Goal: Task Accomplishment & Management: Manage account settings

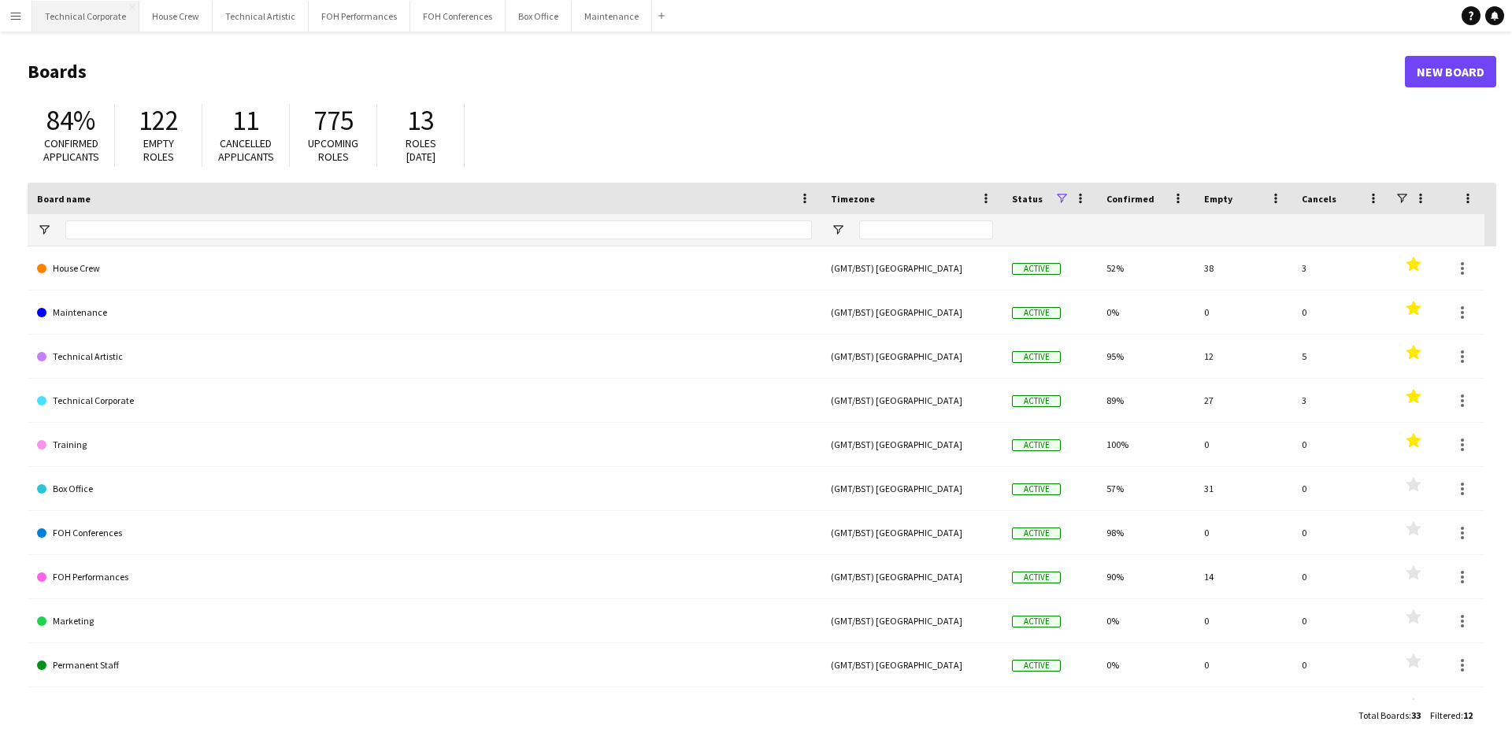
click at [67, 27] on button "Technical Corporate Close" at bounding box center [85, 16] width 107 height 31
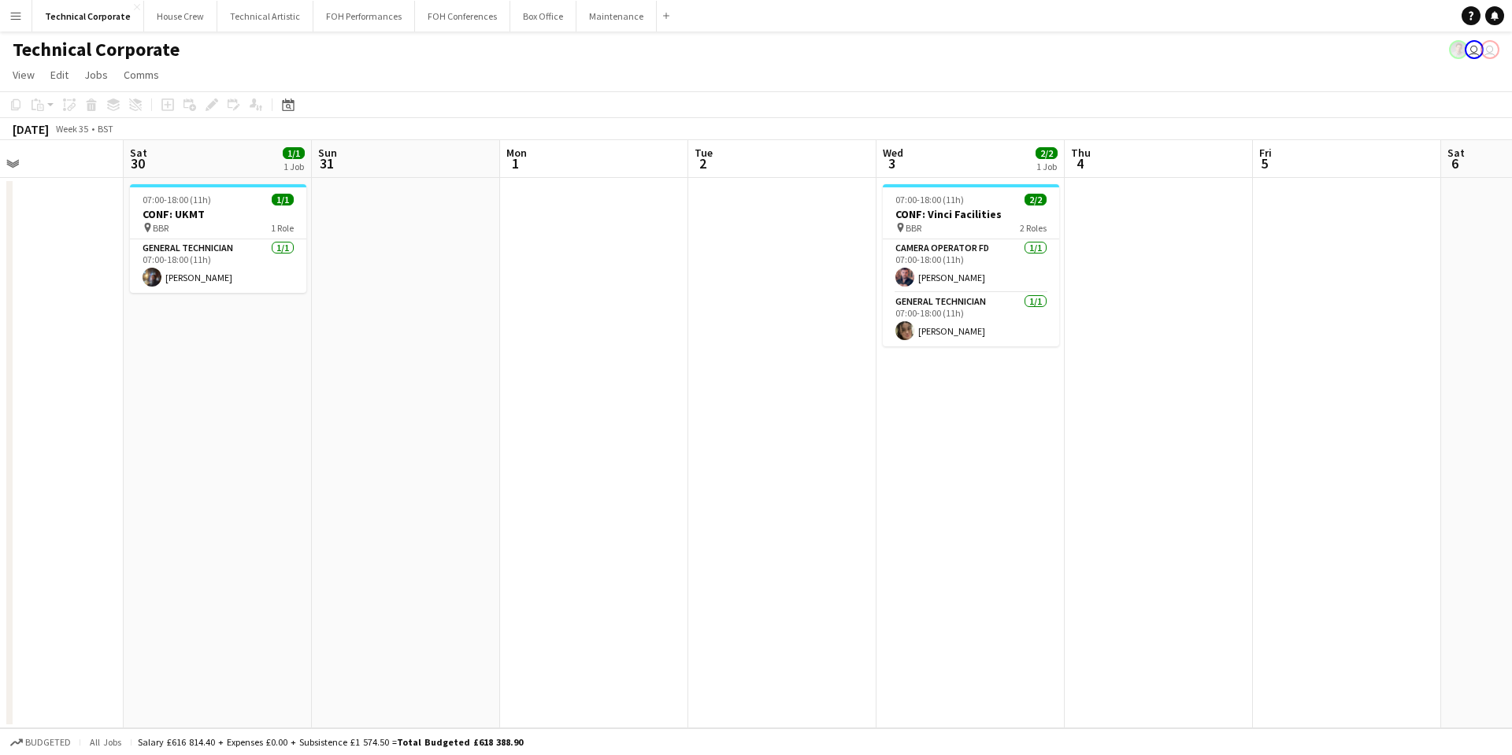
drag, startPoint x: 1103, startPoint y: 424, endPoint x: 461, endPoint y: 449, distance: 643.0
click at [395, 443] on app-calendar-viewport "Tue 26 Wed 27 Thu 28 Fri 29 Sat 30 1/1 1 Job Sun 31 Mon 1 Tue 2 Wed 3 2/2 1 Job…" at bounding box center [756, 434] width 1512 height 588
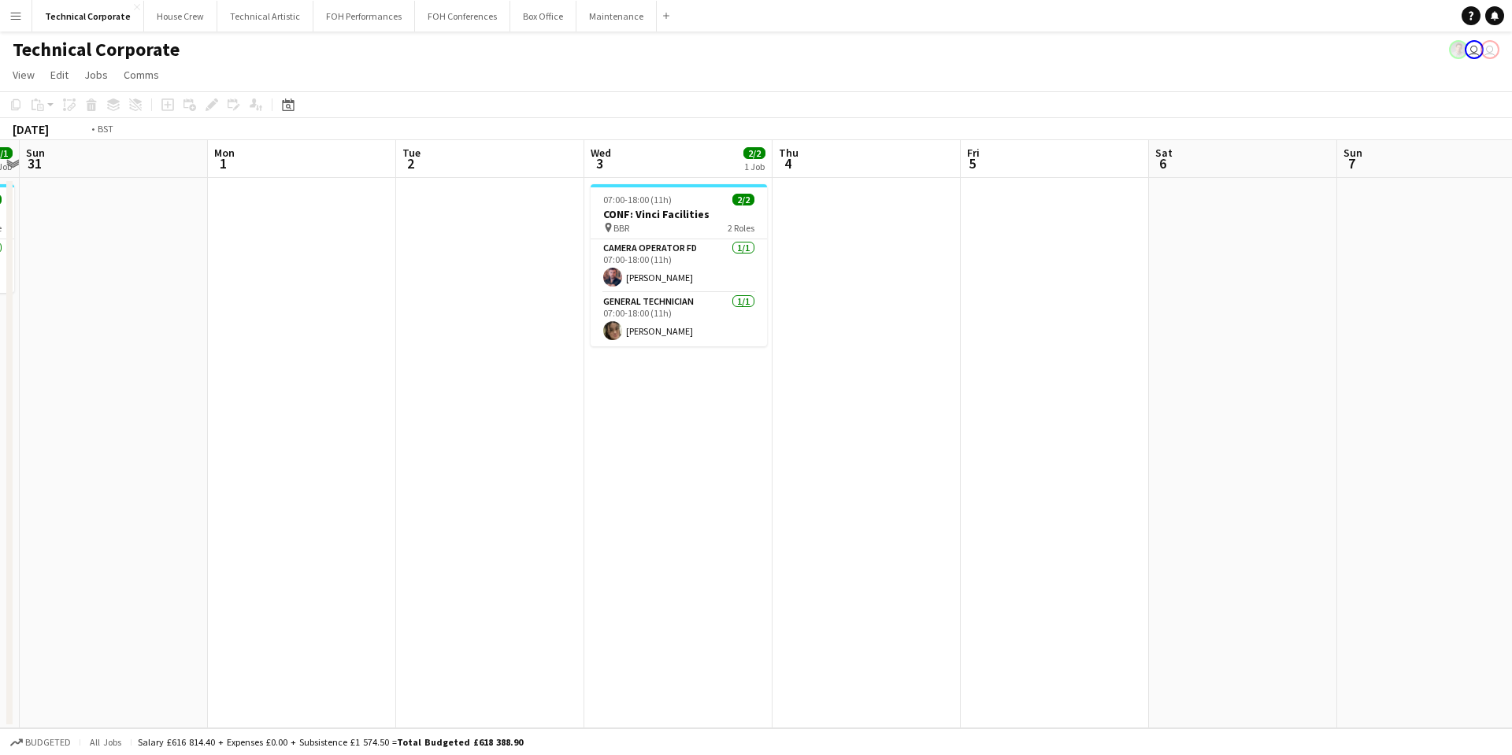
drag, startPoint x: 866, startPoint y: 439, endPoint x: 505, endPoint y: 457, distance: 361.9
click at [465, 457] on app-calendar-viewport "Thu 28 Fri 29 Sat 30 1/1 1 Job Sun 31 Mon 1 Tue 2 Wed 3 2/2 1 Job Thu 4 Fri 5 S…" at bounding box center [756, 434] width 1512 height 588
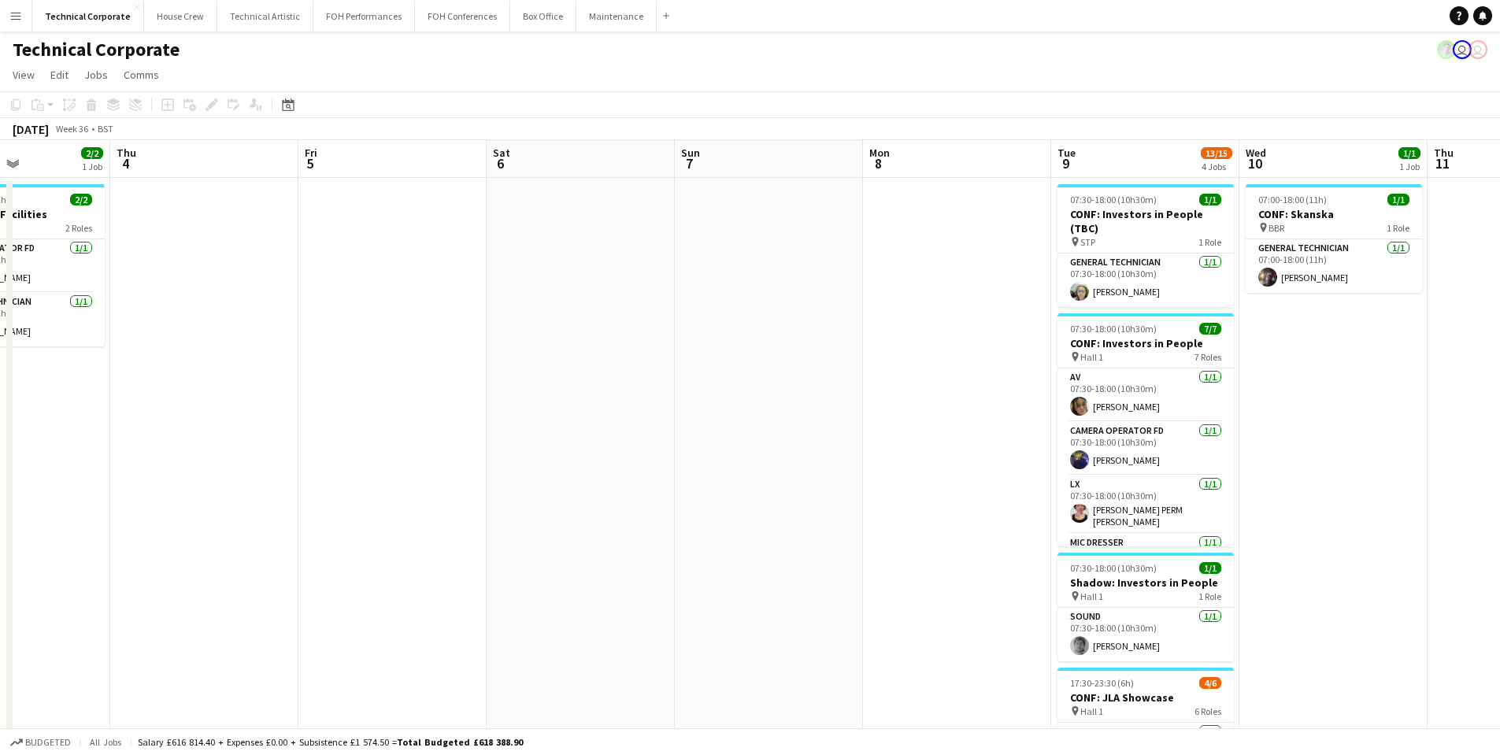
drag, startPoint x: 1159, startPoint y: 417, endPoint x: 513, endPoint y: 415, distance: 645.7
click at [381, 419] on app-calendar-viewport "Sun 31 Mon 1 Tue 2 Wed 3 2/2 1 Job Thu 4 Fri 5 Sat 6 Sun 7 Mon 8 Tue 9 13/15 4 …" at bounding box center [750, 544] width 1500 height 809
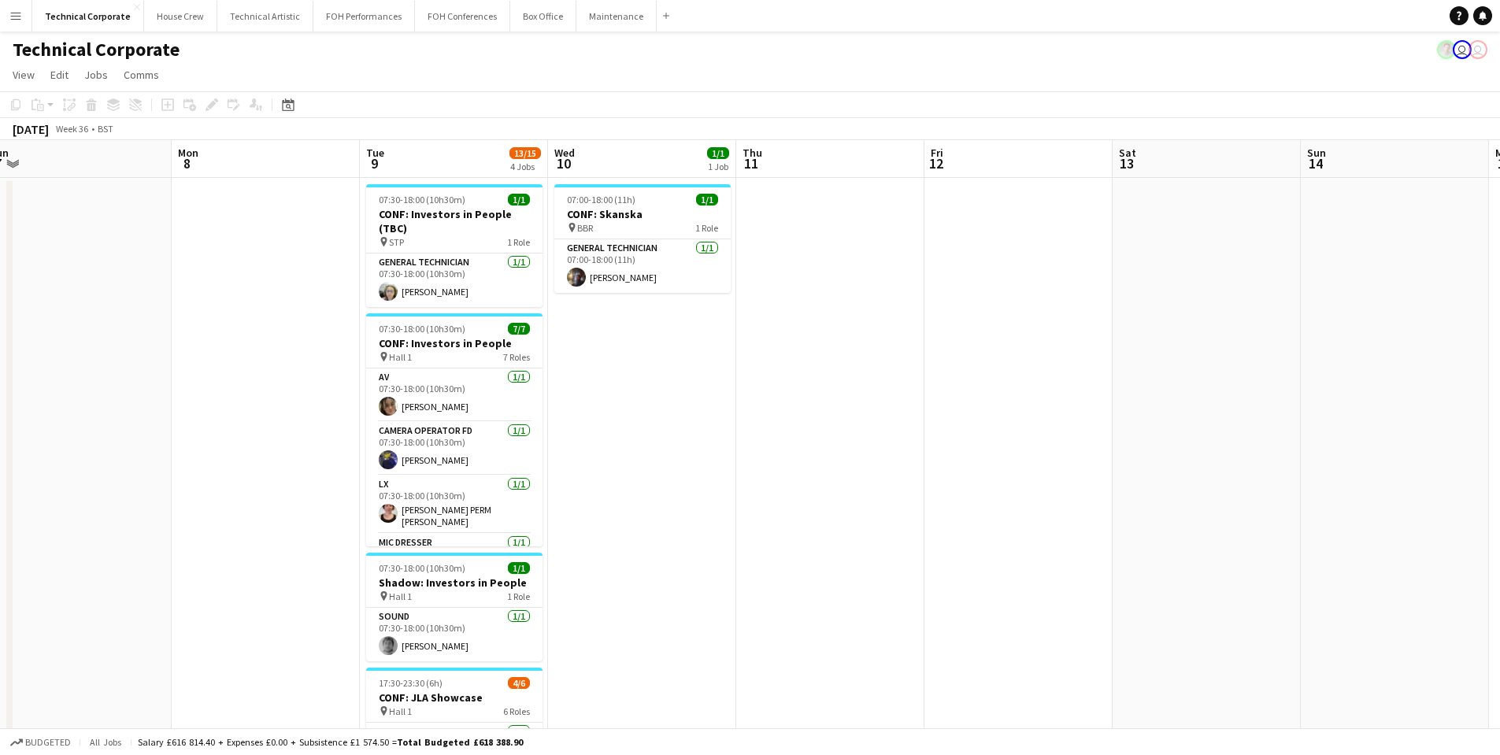
scroll to position [0, 591]
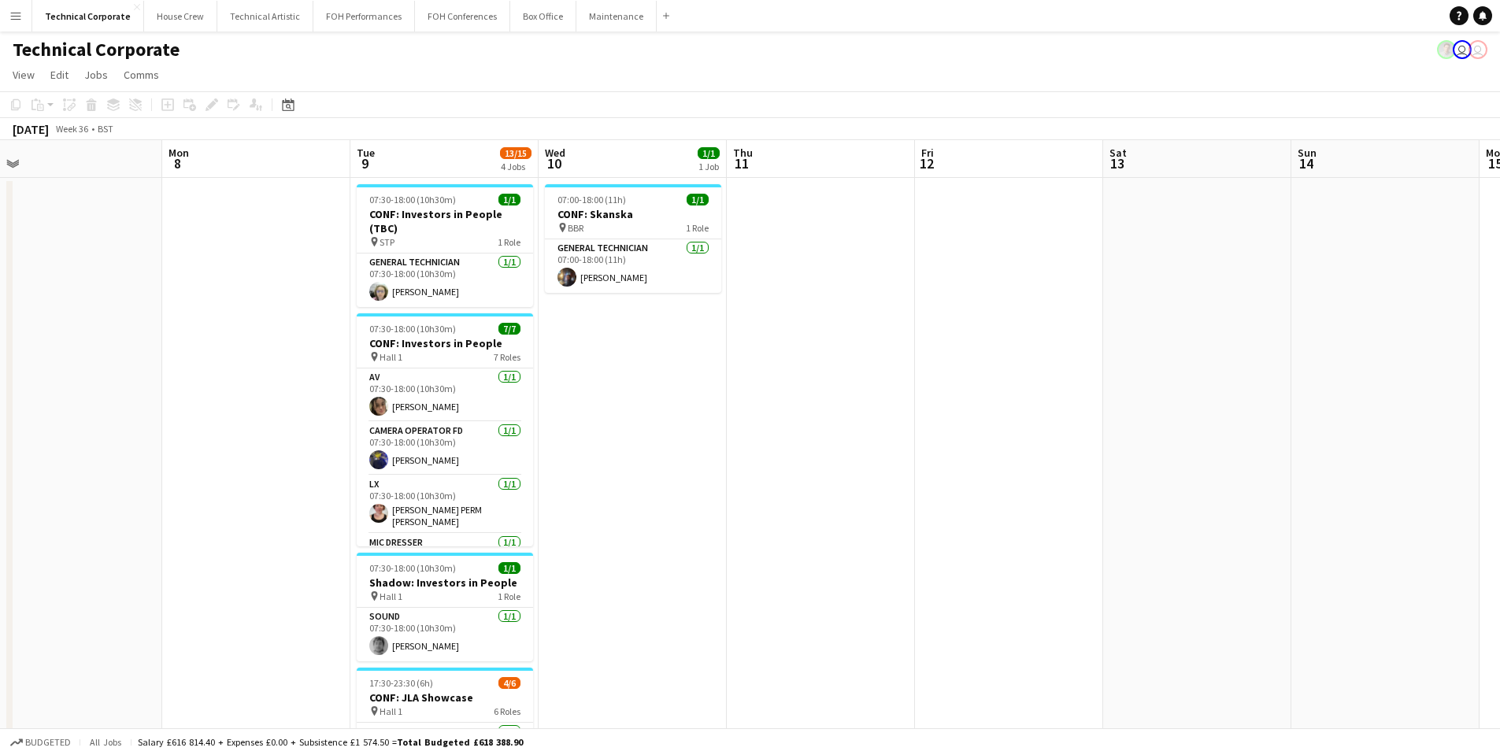
drag, startPoint x: 875, startPoint y: 406, endPoint x: 622, endPoint y: 428, distance: 253.7
click at [622, 428] on app-calendar-viewport "Thu 4 Fri 5 Sat 6 Sun 7 Mon 8 Tue 9 13/15 4 Jobs Wed 10 1/1 1 Job Thu 11 Fri 12…" at bounding box center [750, 544] width 1500 height 809
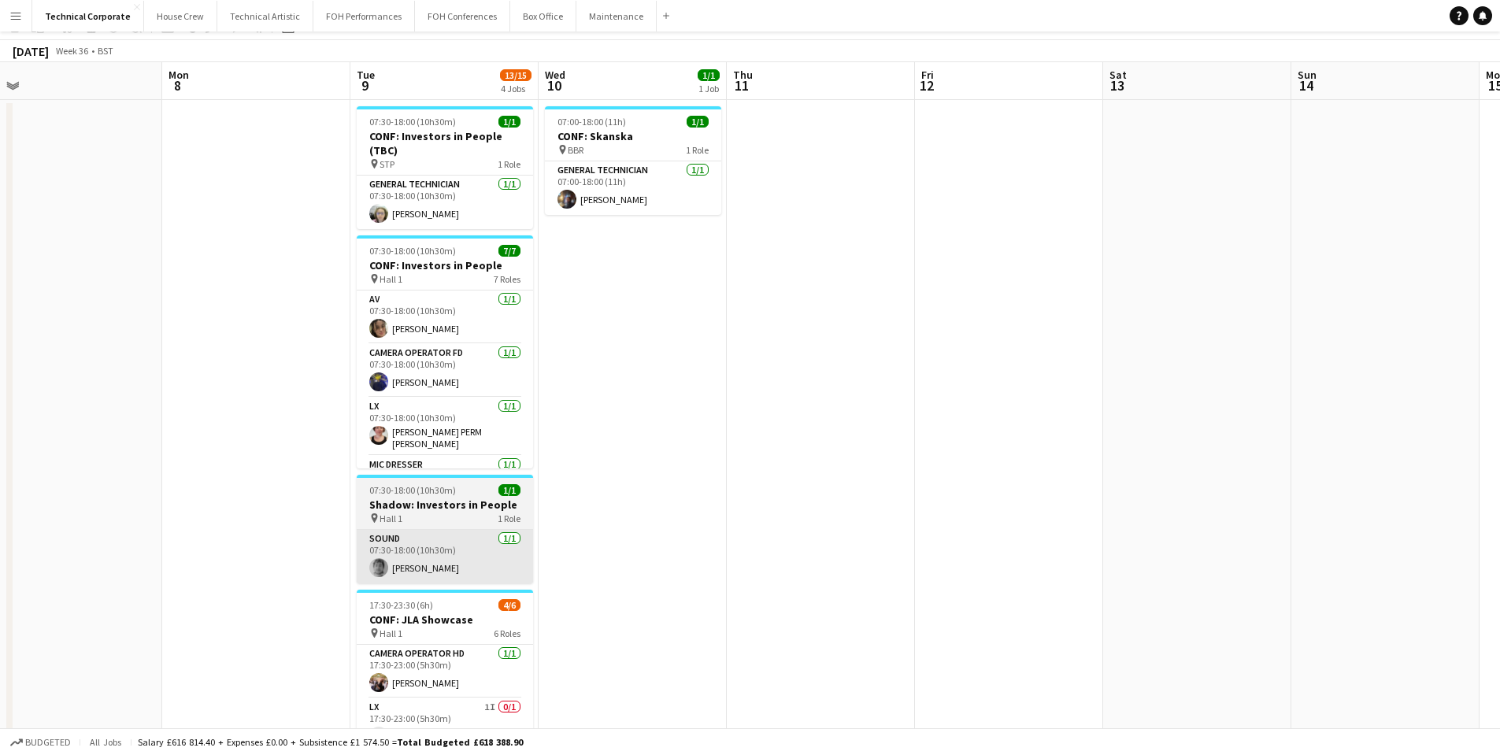
scroll to position [0, 0]
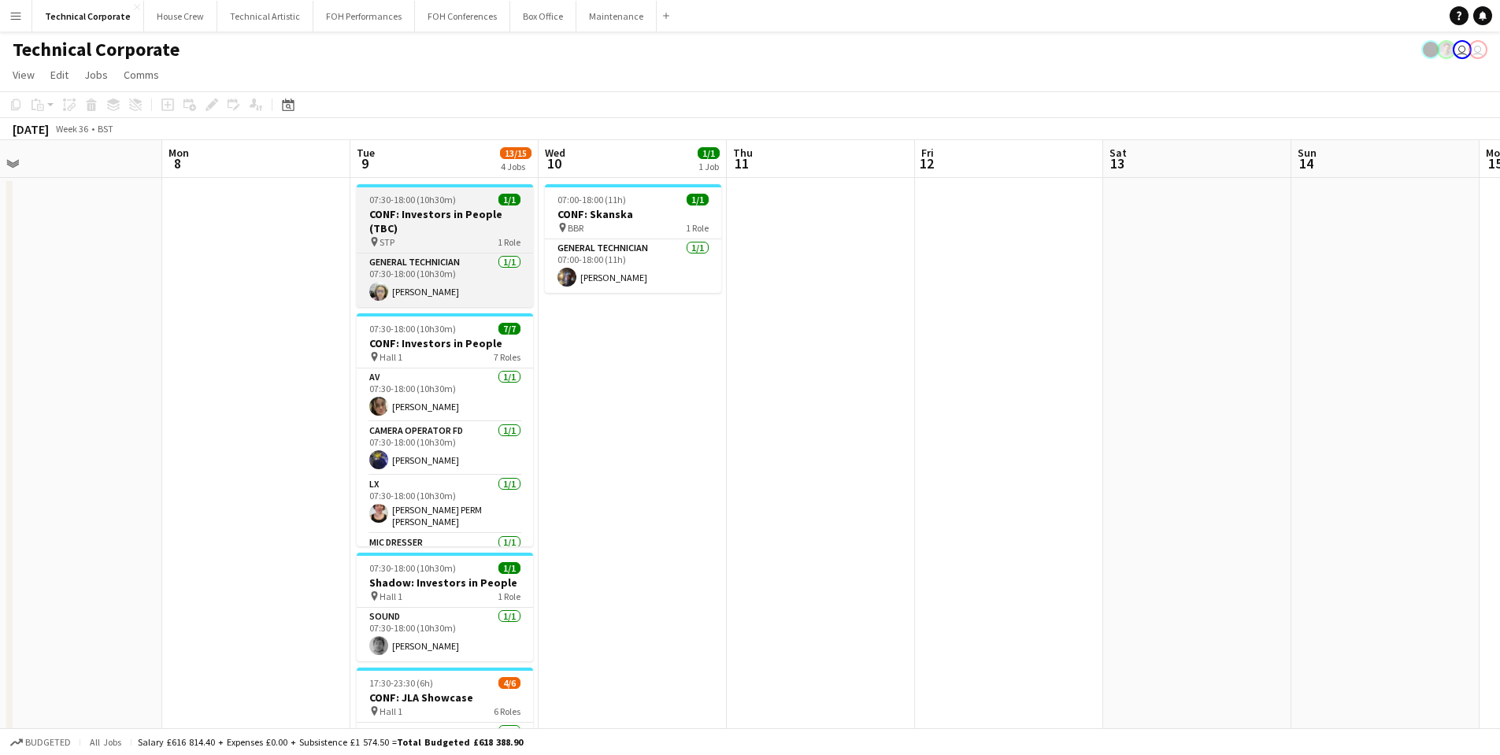
click at [455, 240] on div "pin STP 1 Role" at bounding box center [445, 241] width 176 height 13
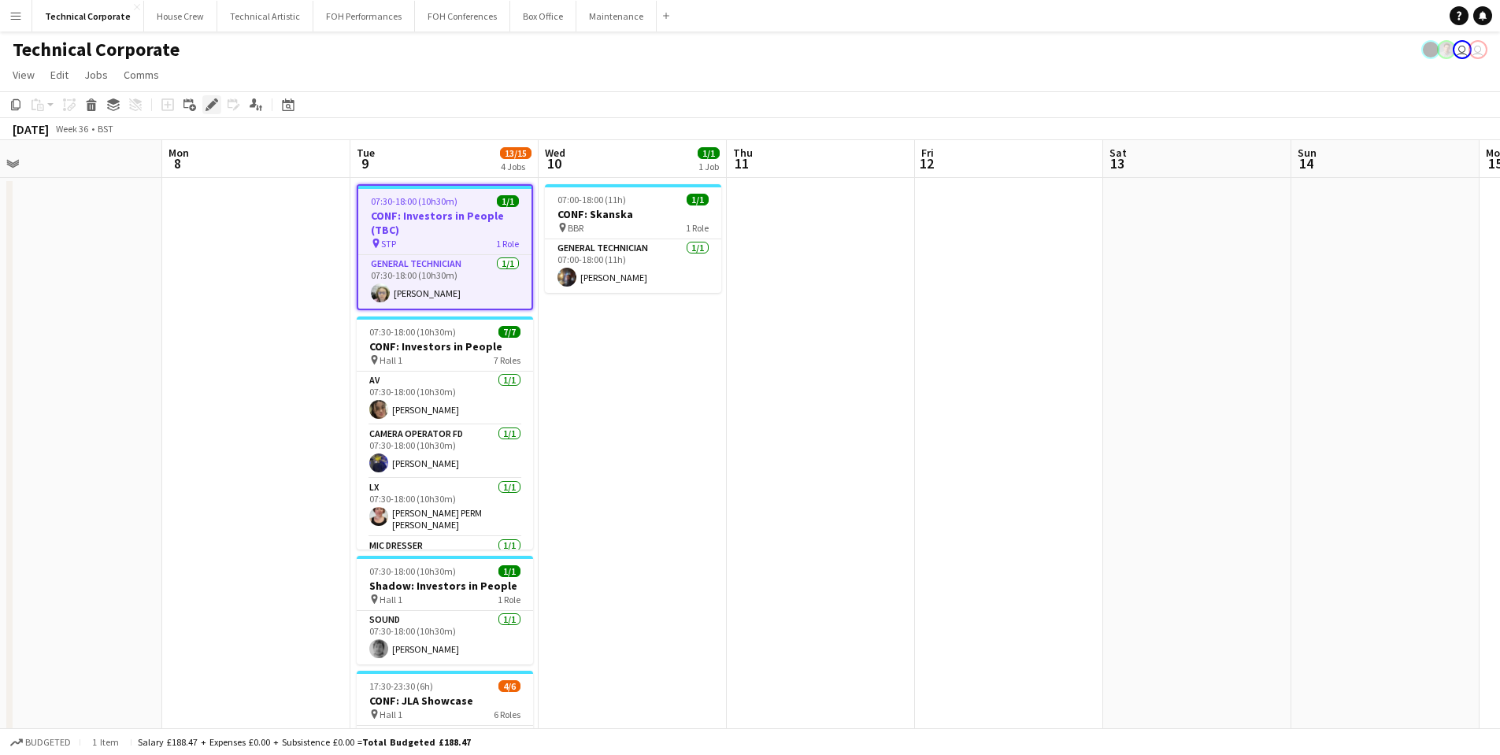
click at [211, 102] on icon "Edit" at bounding box center [212, 104] width 13 height 13
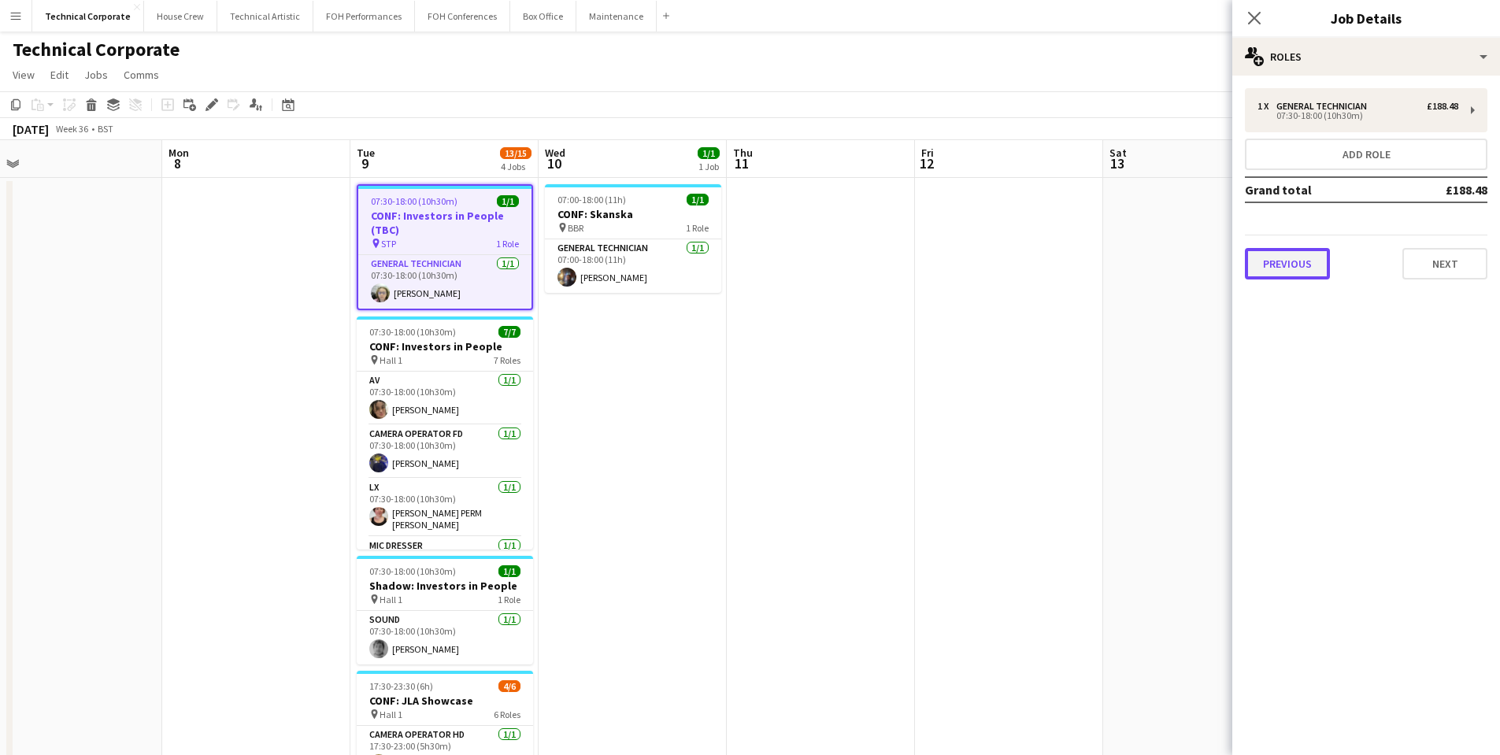
click at [1308, 268] on button "Previous" at bounding box center [1287, 263] width 85 height 31
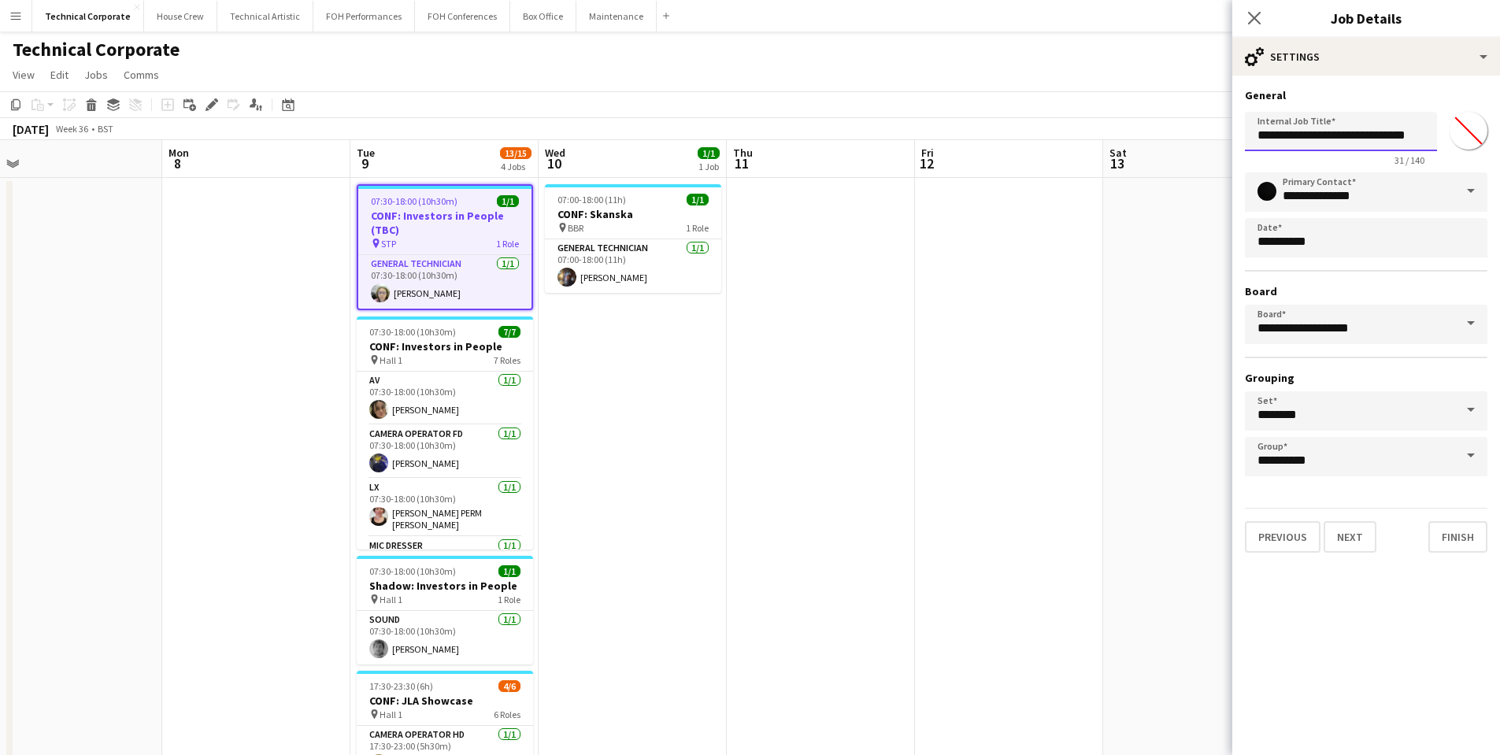
click at [1371, 135] on input "**********" at bounding box center [1341, 131] width 192 height 39
drag, startPoint x: 1391, startPoint y: 136, endPoint x: 1436, endPoint y: 141, distance: 45.1
click at [1436, 141] on input "**********" at bounding box center [1341, 131] width 192 height 39
type input "**********"
click at [1337, 542] on button "Next" at bounding box center [1350, 536] width 53 height 31
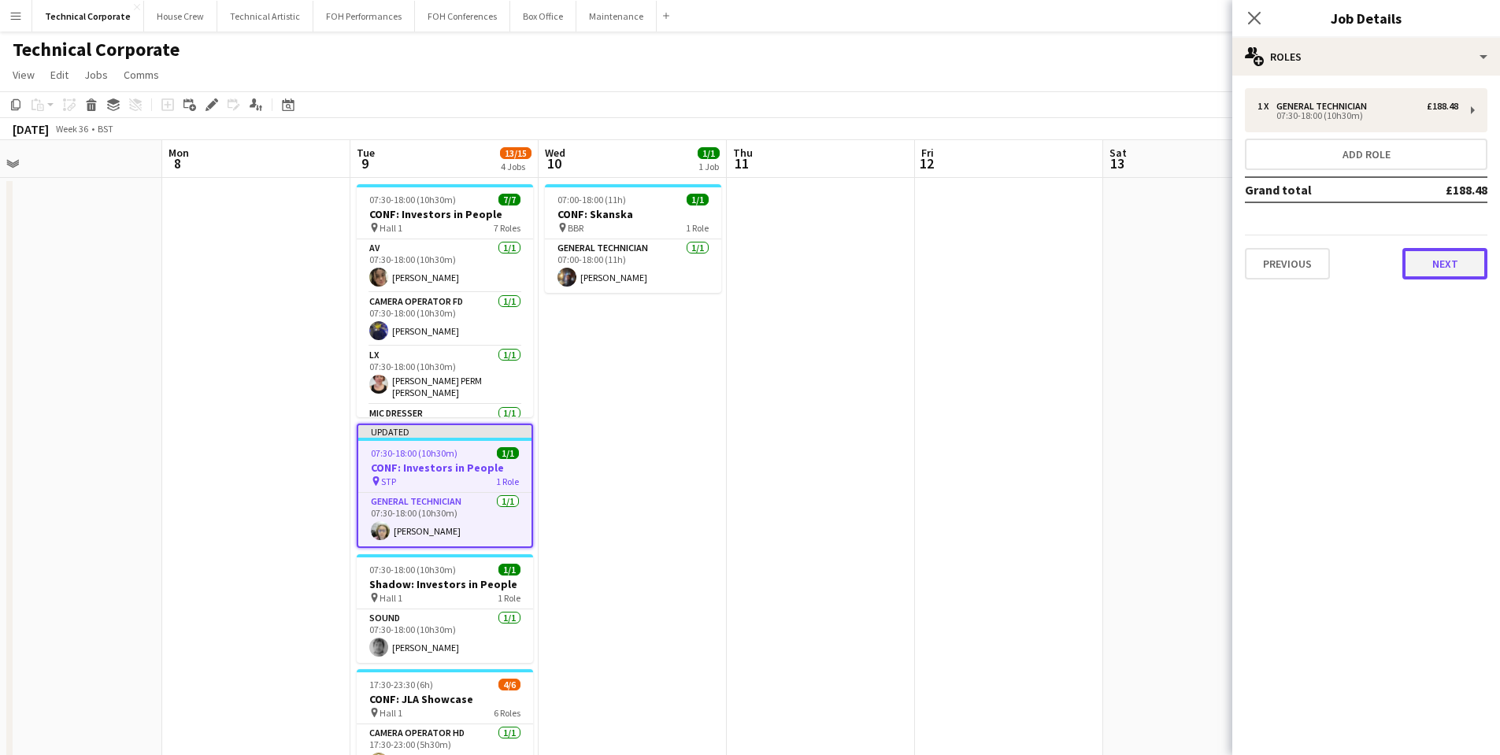
click at [1460, 266] on button "Next" at bounding box center [1444, 263] width 85 height 31
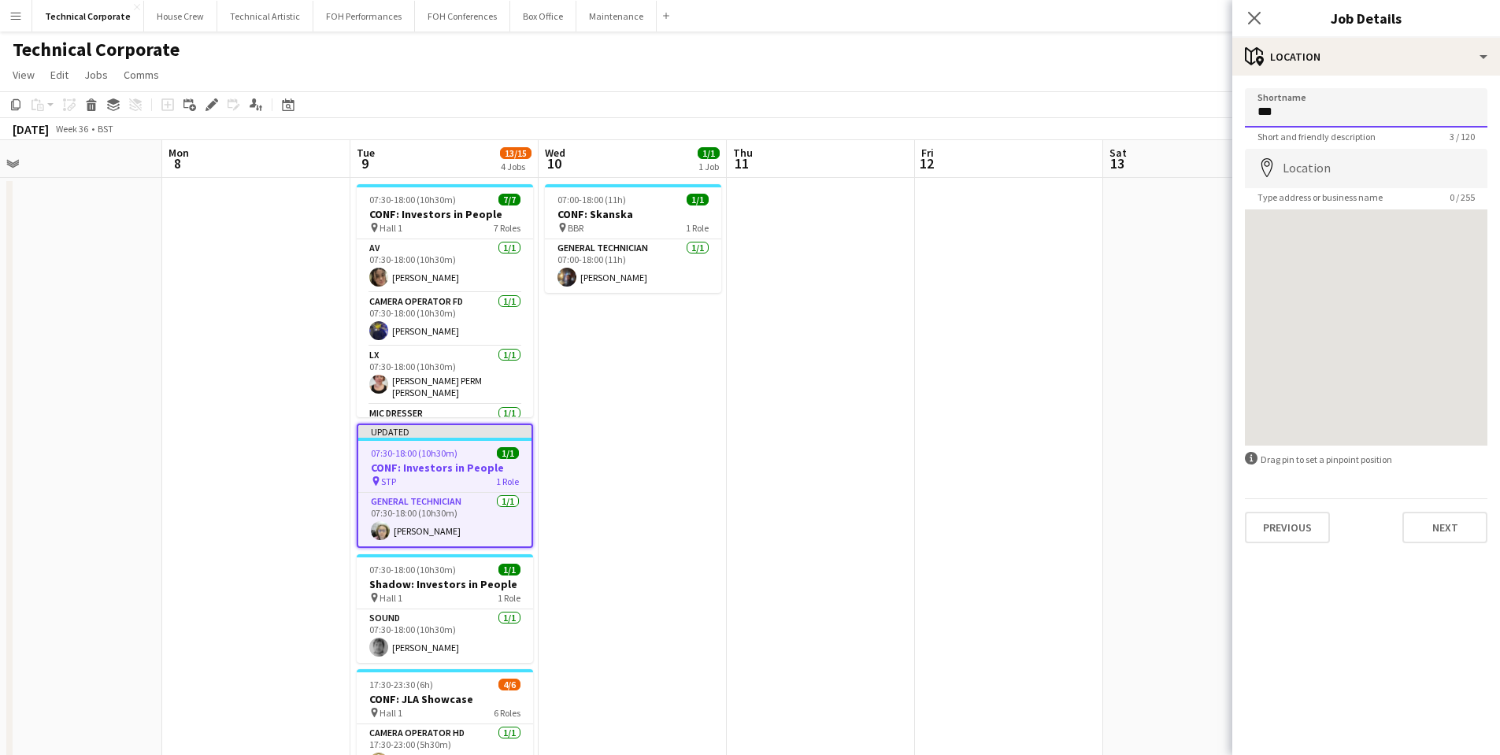
click at [1327, 115] on input "***" at bounding box center [1366, 107] width 243 height 39
type input "**********"
click at [1258, 26] on app-icon "Close pop-in" at bounding box center [1254, 18] width 23 height 23
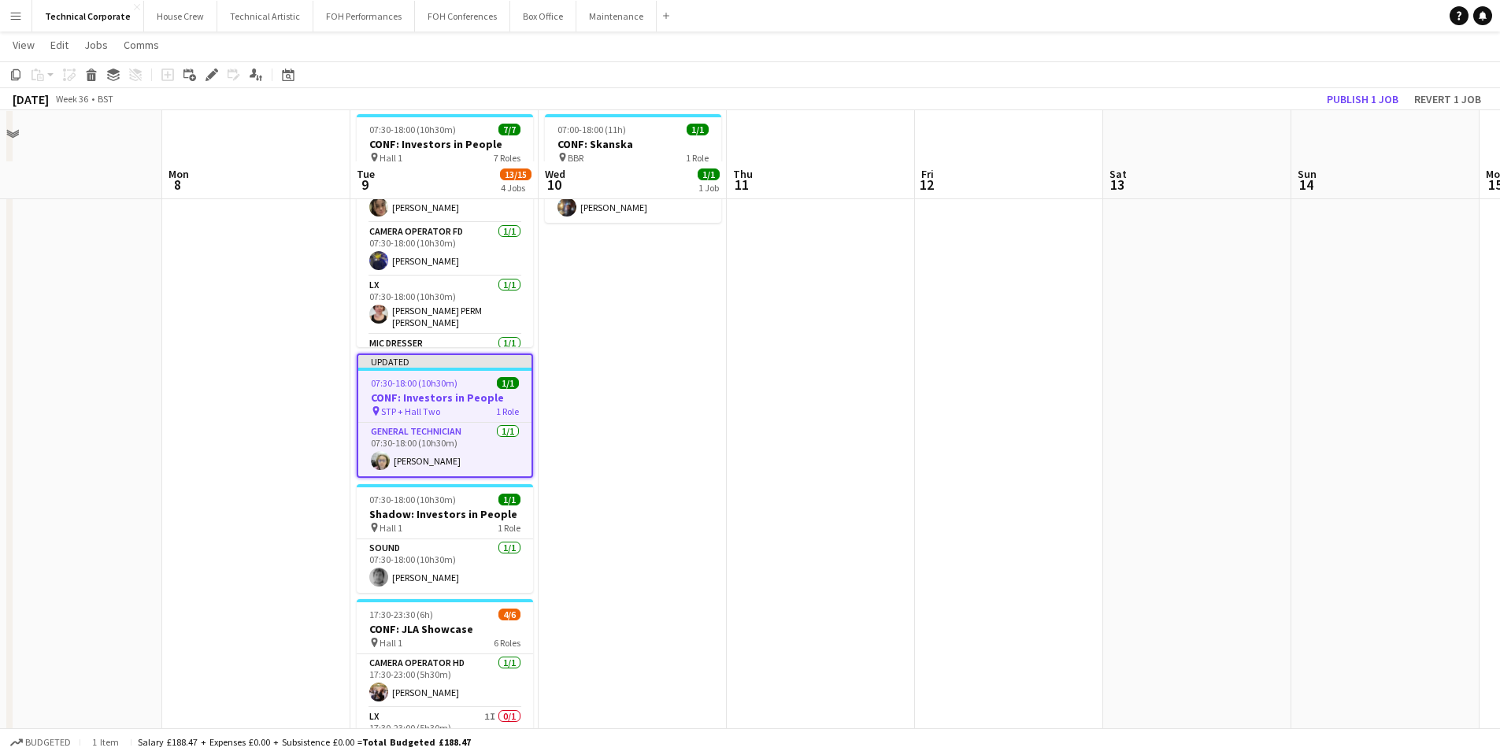
scroll to position [61, 0]
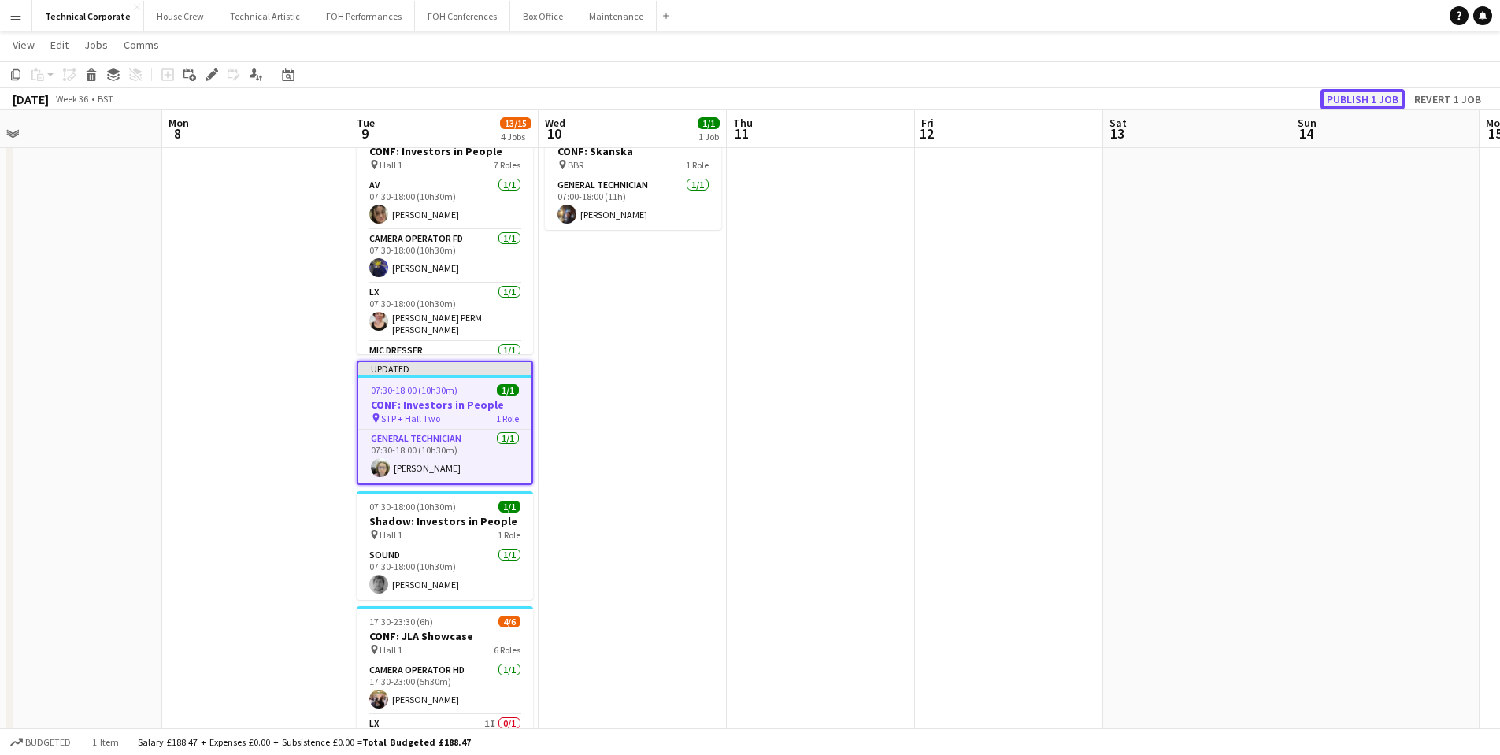
click at [1365, 89] on button "Publish 1 job" at bounding box center [1363, 99] width 84 height 20
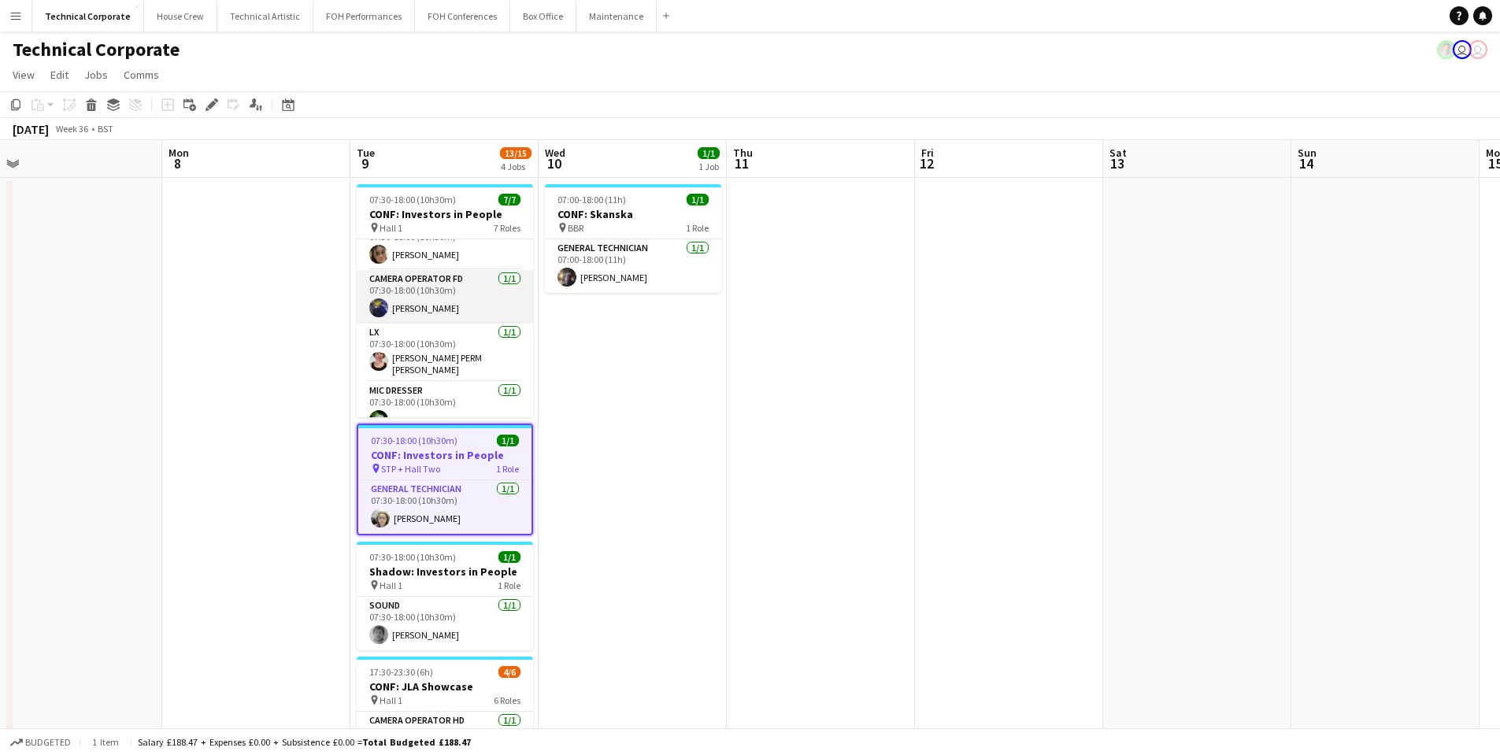
scroll to position [0, 0]
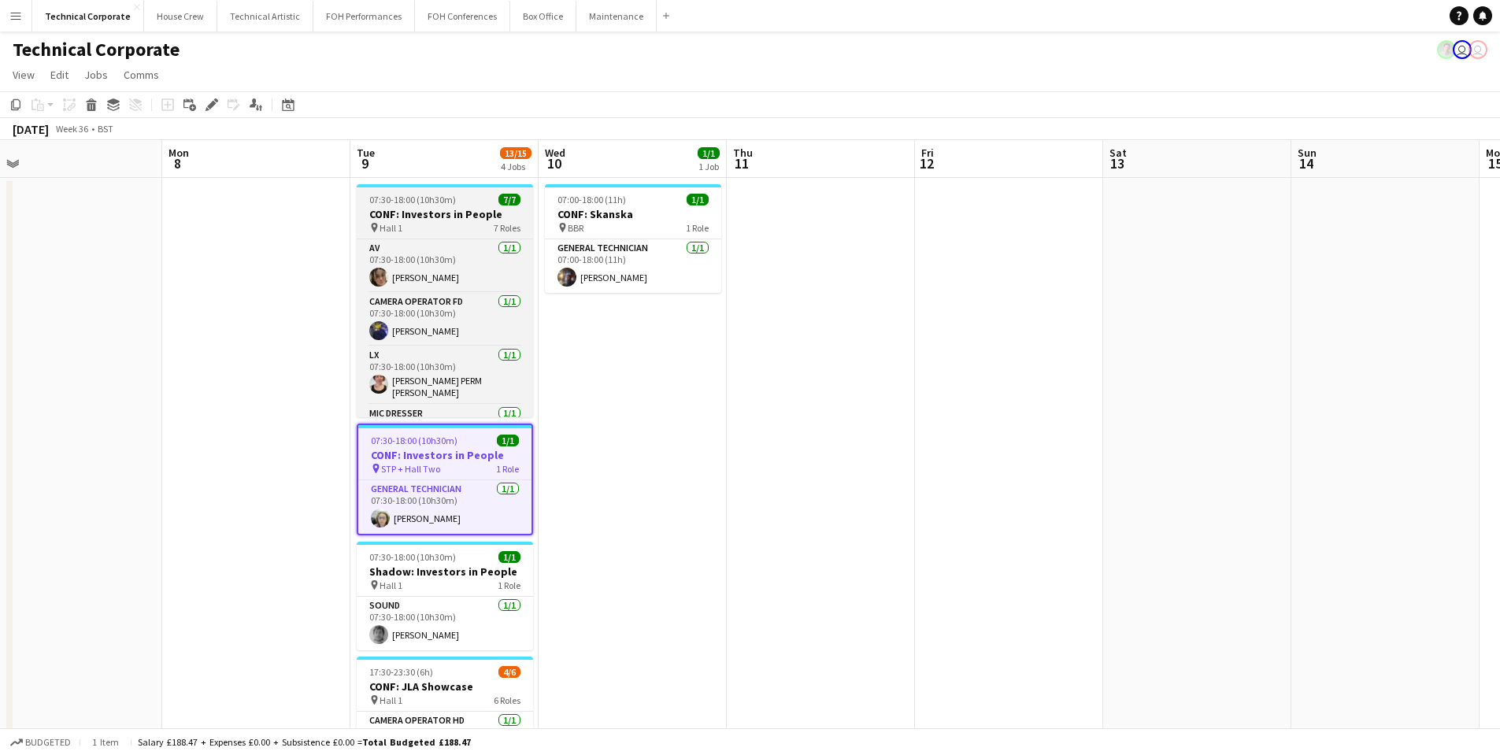
click at [495, 209] on h3 "CONF: Investors in People" at bounding box center [445, 214] width 176 height 14
